Goal: Navigation & Orientation: Find specific page/section

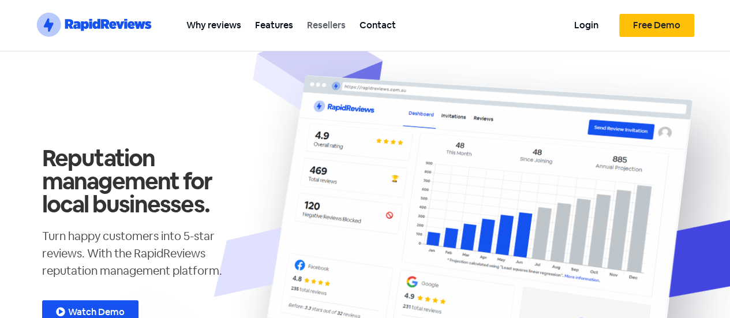
click at [327, 23] on link "Resellers" at bounding box center [326, 25] width 53 height 26
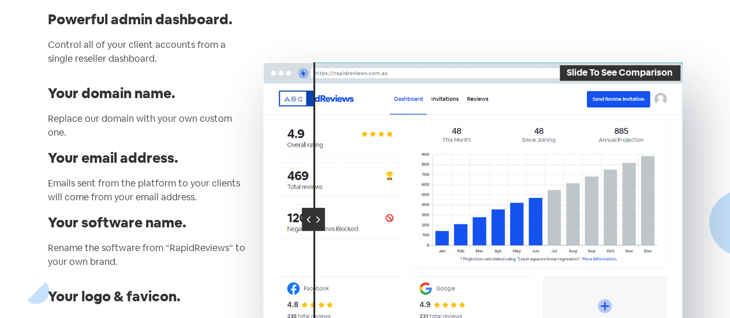
scroll to position [173, 0]
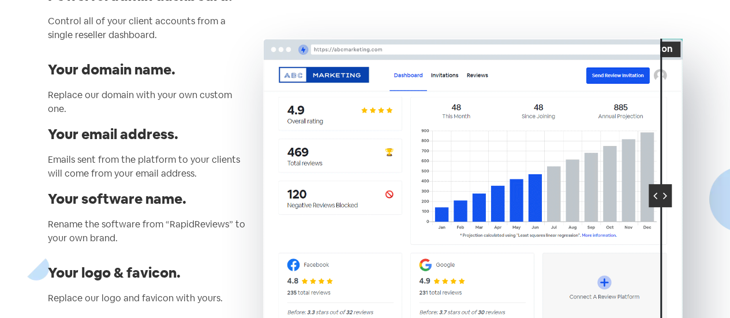
drag, startPoint x: 319, startPoint y: 187, endPoint x: 665, endPoint y: 180, distance: 345.9
click at [665, 184] on div at bounding box center [660, 195] width 23 height 23
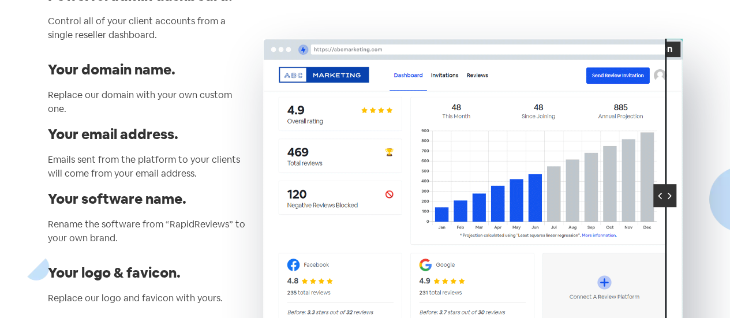
click at [260, 177] on div "Slide To See Comparison" at bounding box center [472, 195] width 431 height 425
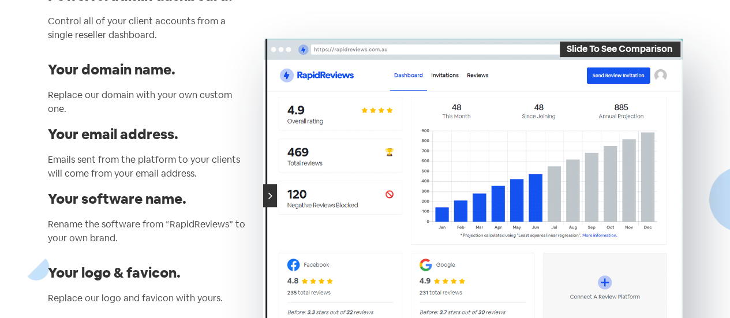
drag, startPoint x: 662, startPoint y: 186, endPoint x: 237, endPoint y: 153, distance: 425.6
click at [238, 153] on div "Powerful admin dashboard. Control all of your client accounts from a single res…" at bounding box center [365, 195] width 647 height 425
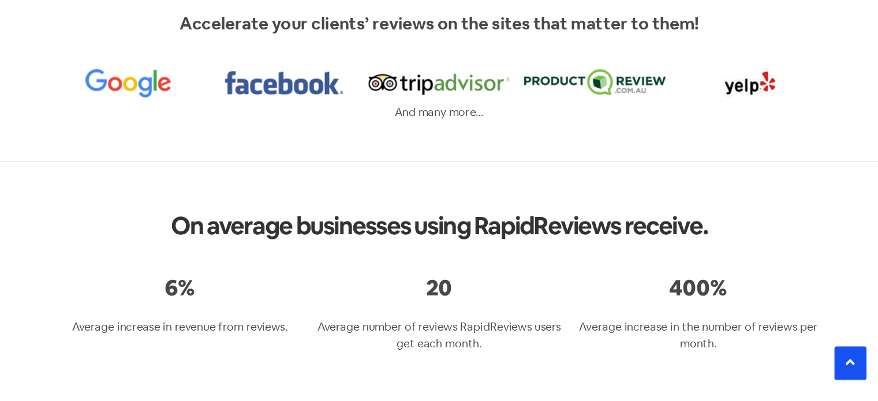
scroll to position [1097, 0]
